Goal: Subscribe to service/newsletter

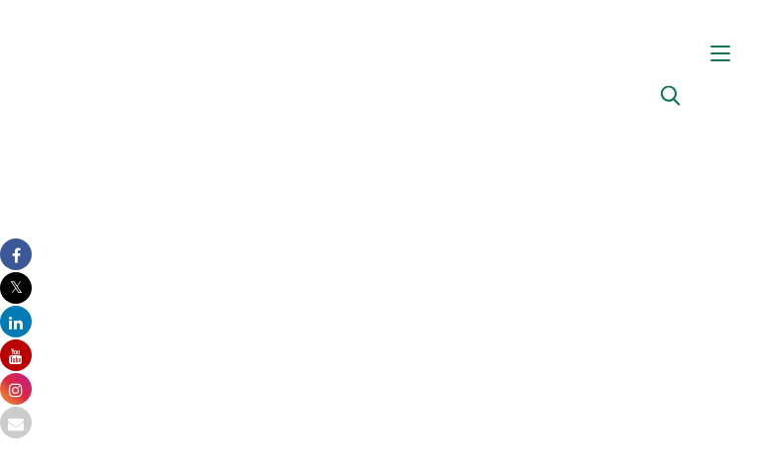
type input "mbrTekmUqV"
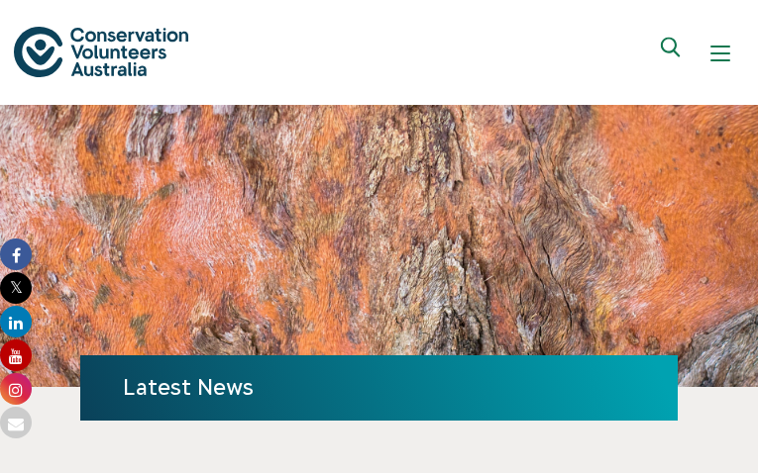
type input "[EMAIL_ADDRESS][DOMAIN_NAME]"
type input "UnPknUijpAxZSQOW"
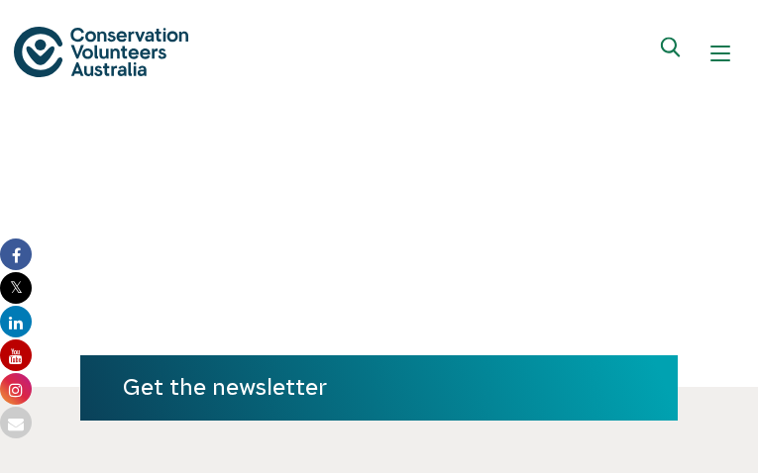
type input "[EMAIL_ADDRESS][DOMAIN_NAME]"
type input "ZeHSMVCk"
type input "[EMAIL_ADDRESS][DOMAIN_NAME]"
type input "MEvqEeSZXH"
